Goal: Communication & Community: Ask a question

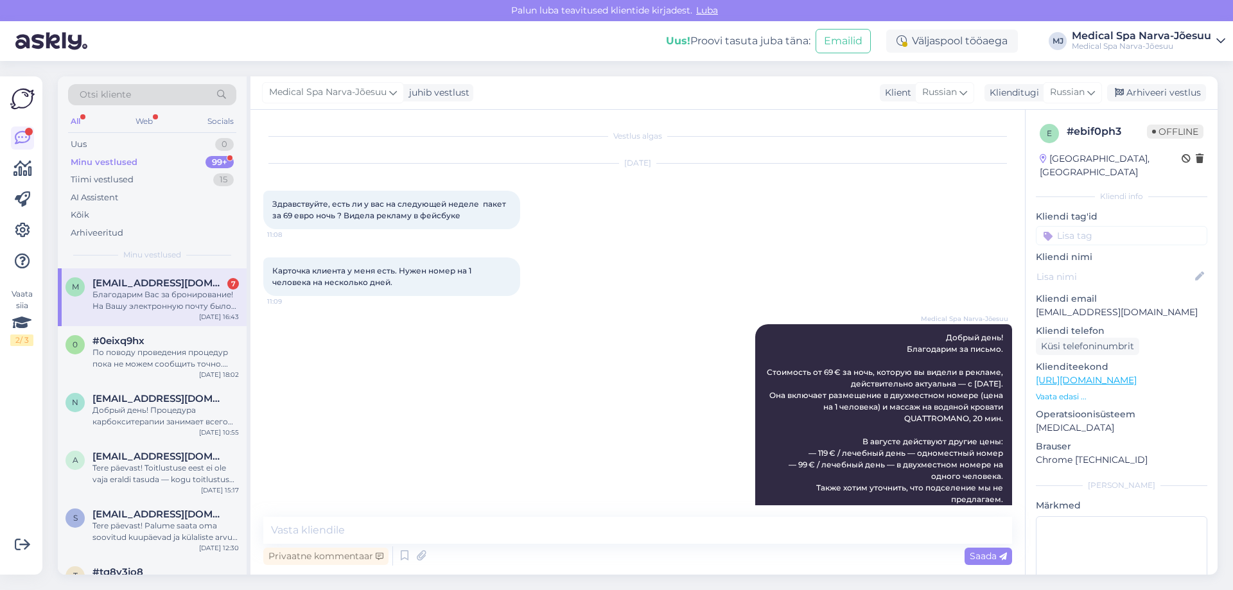
scroll to position [2612, 0]
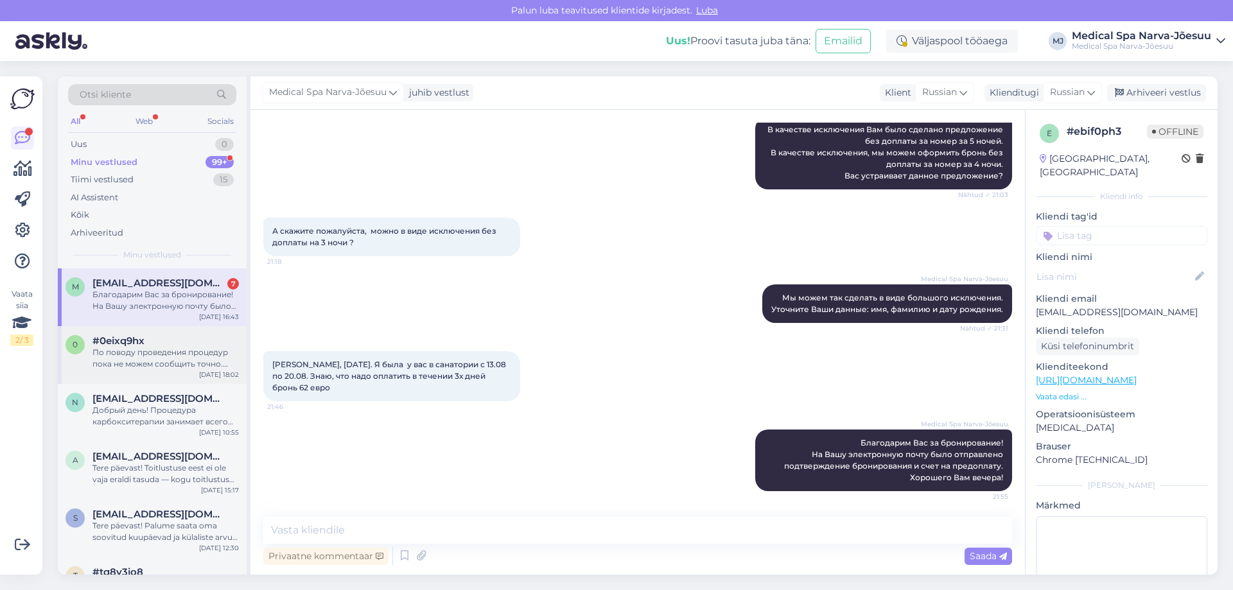
click at [179, 357] on div "По поводу проведения процедур пока не можем сообщить точно. Возможно, в период …" at bounding box center [165, 358] width 146 height 23
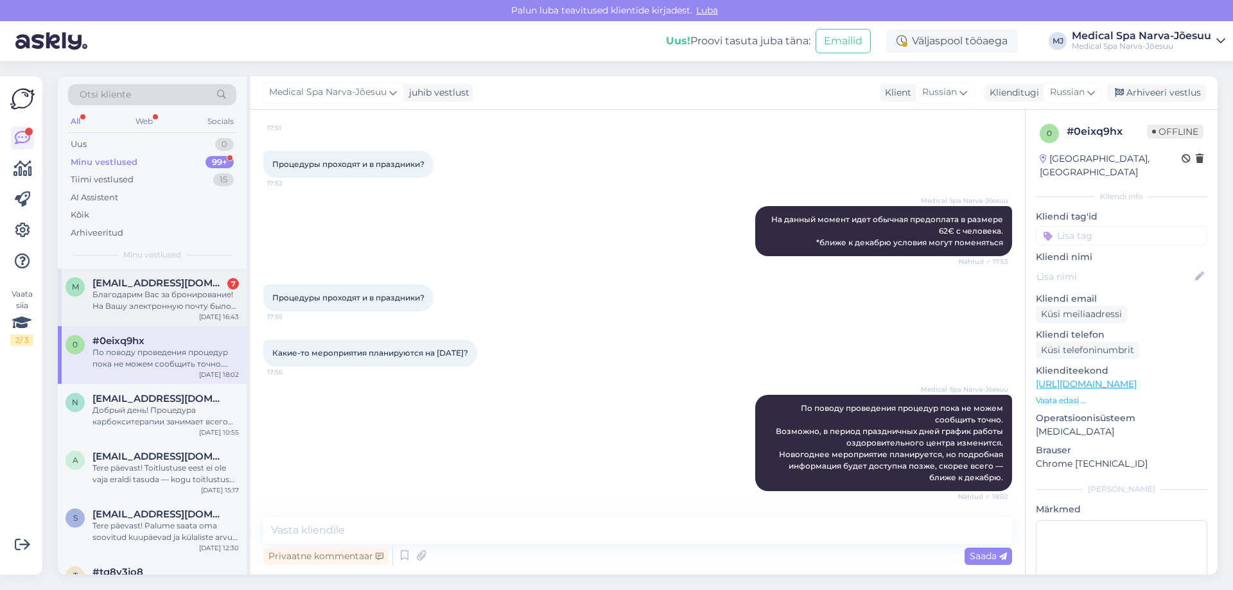
click at [168, 301] on div "Благодарим Вас за бронирование! На Вашу электронную почту было отправлено подтв…" at bounding box center [165, 300] width 146 height 23
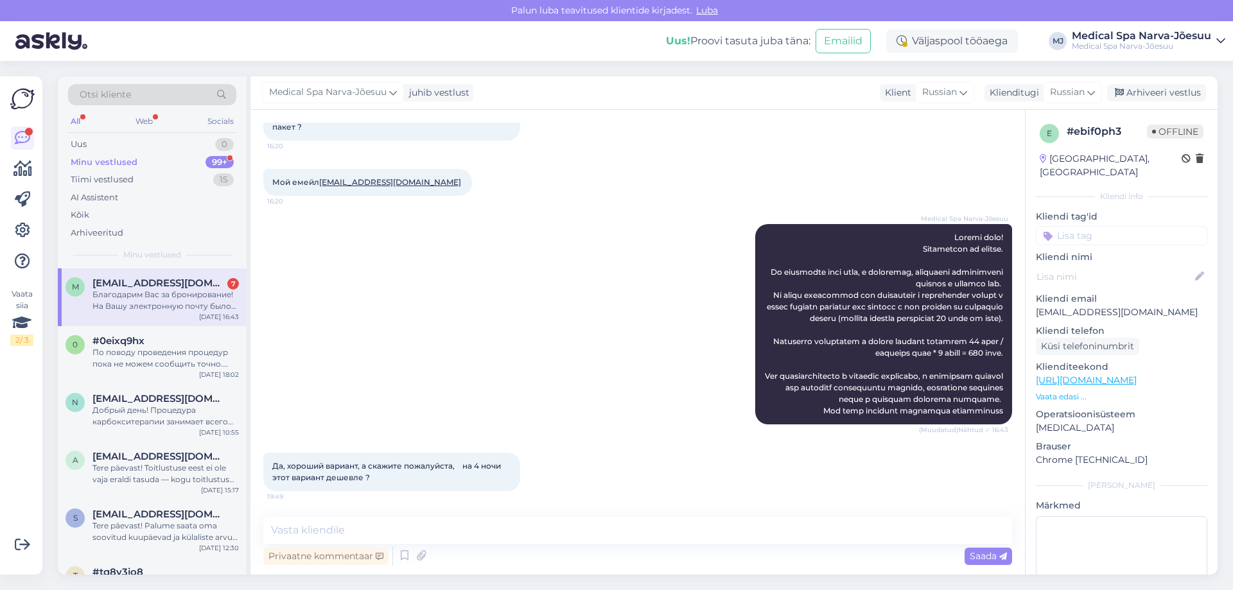
scroll to position [1417, 0]
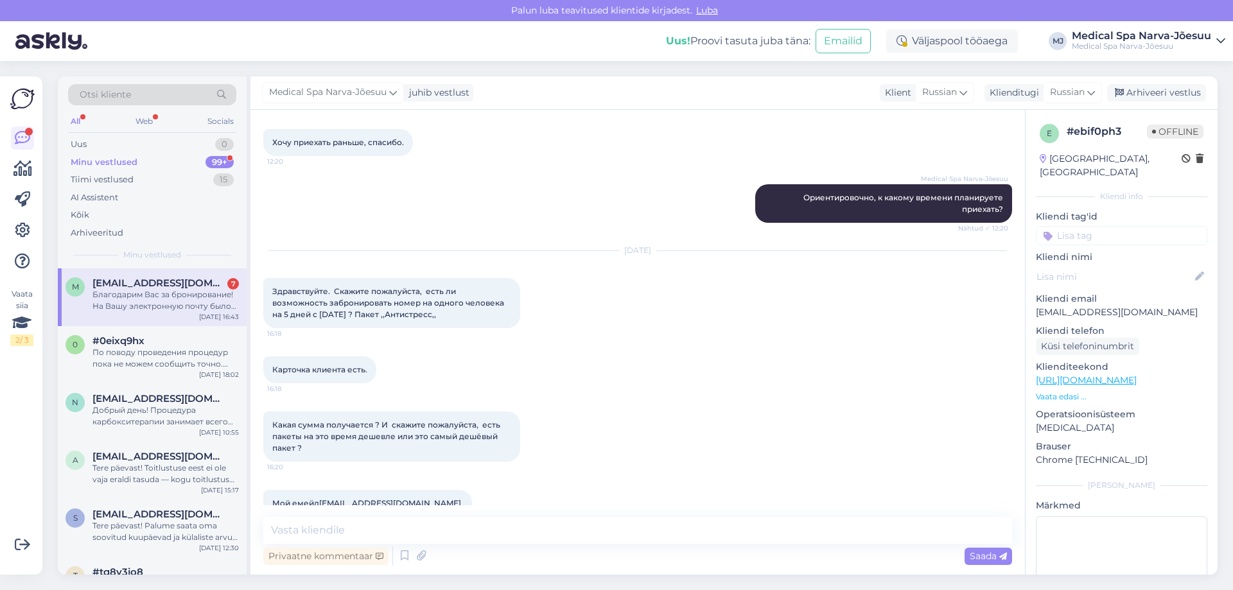
click at [170, 162] on div "Minu vestlused 99+" at bounding box center [152, 163] width 168 height 18
click at [169, 299] on div "Благодарим Вас за бронирование! На Вашу электронную почту было отправлено подтв…" at bounding box center [165, 300] width 146 height 23
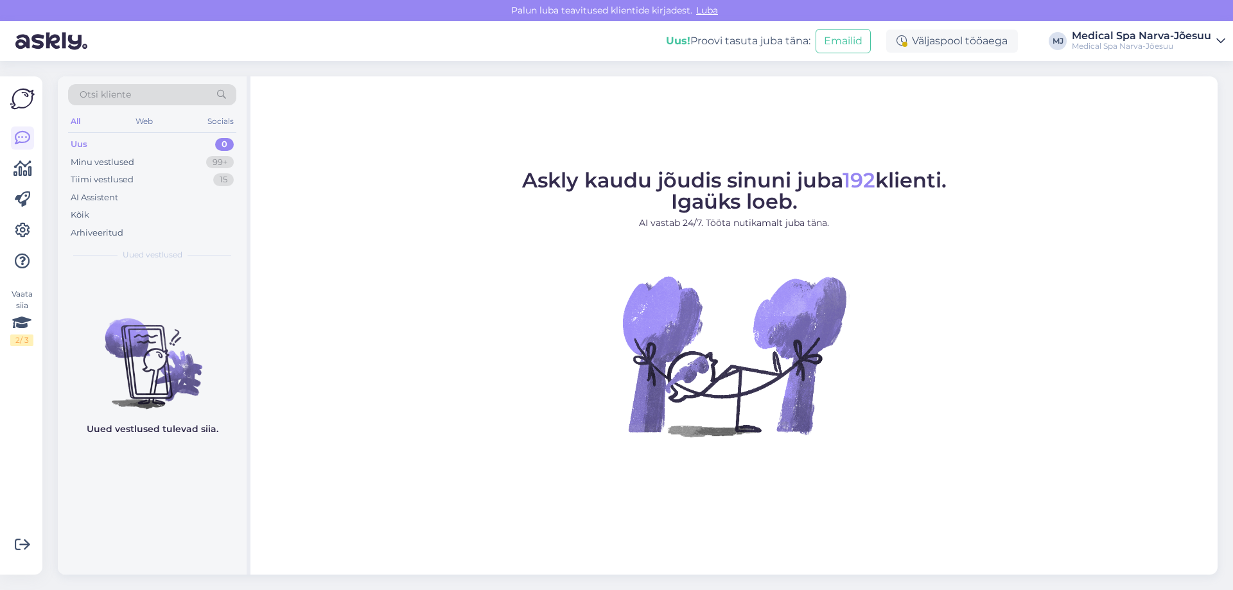
click at [121, 145] on div "Uus 0" at bounding box center [152, 145] width 168 height 18
